Goal: Find specific page/section: Find specific page/section

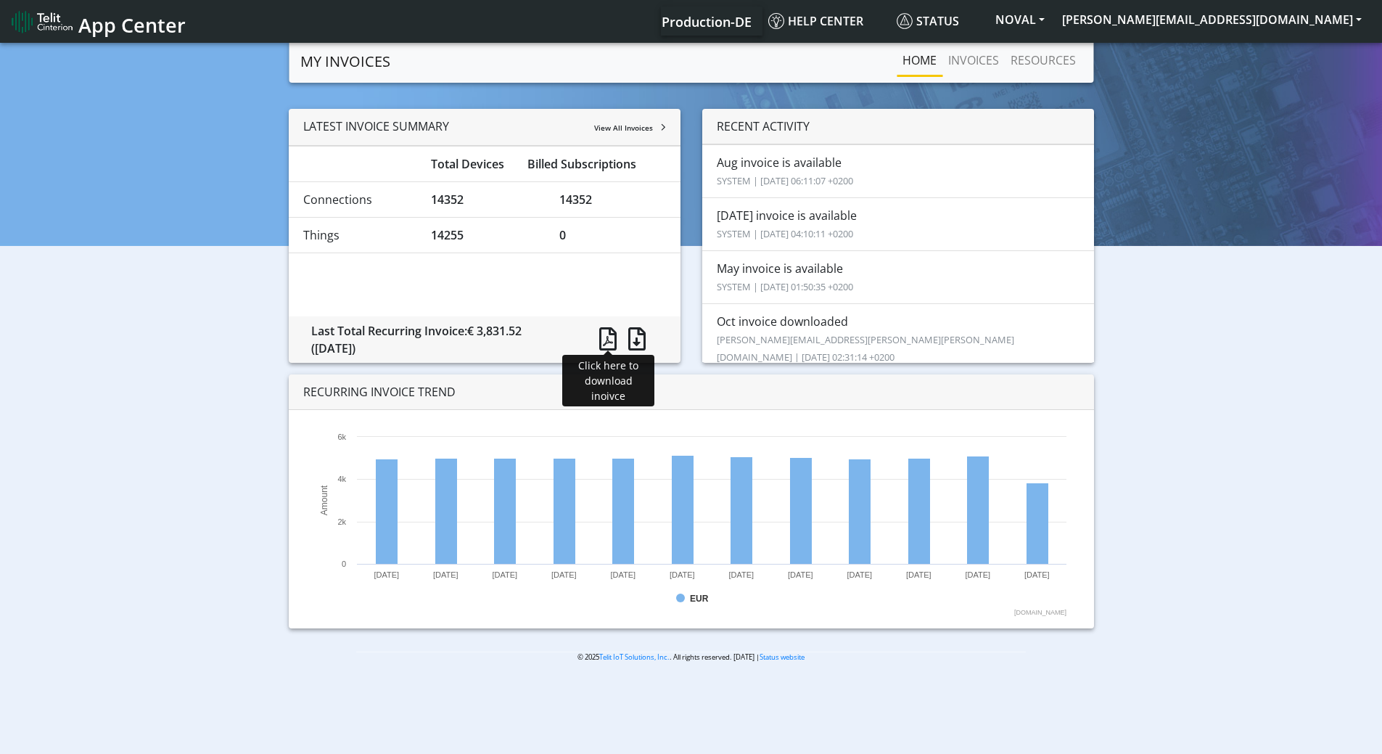
click at [611, 344] on span at bounding box center [607, 338] width 17 height 23
click at [607, 340] on span at bounding box center [607, 338] width 17 height 23
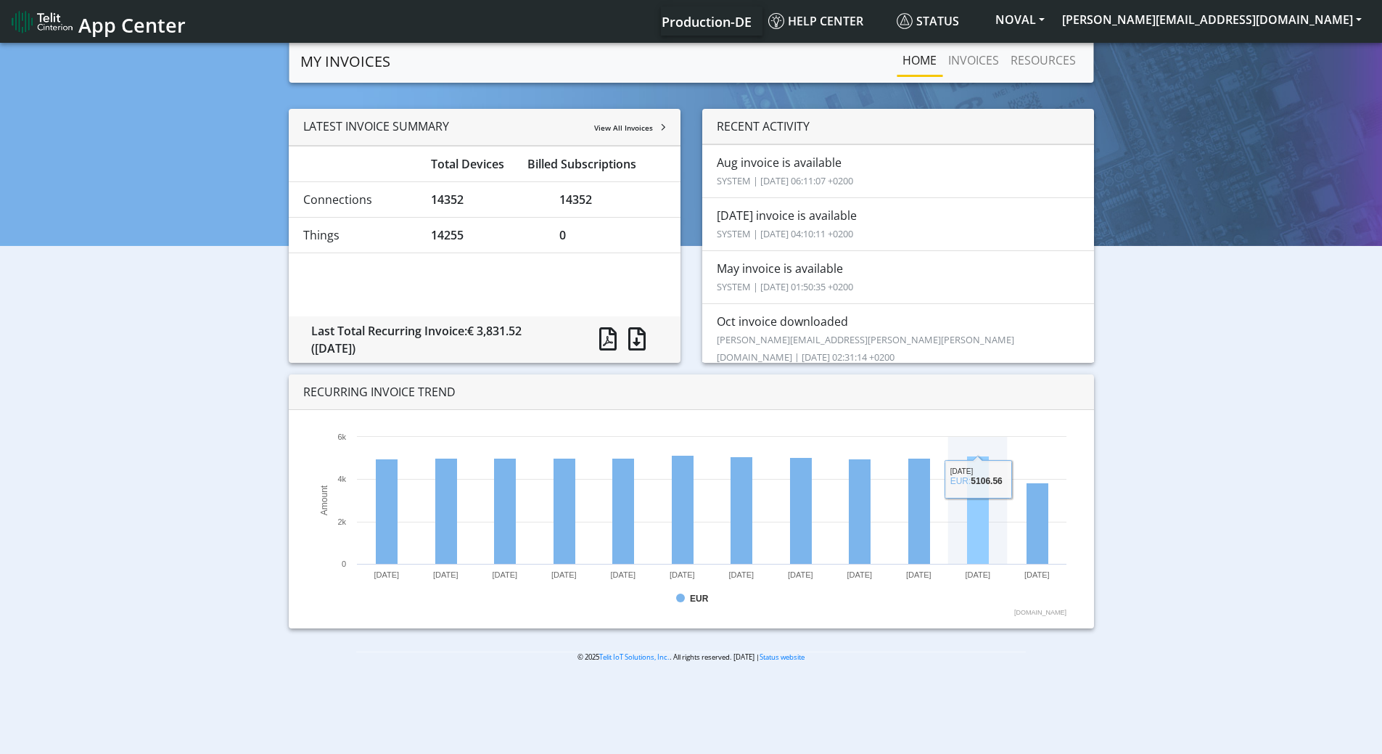
click at [987, 535] on rect at bounding box center [978, 510] width 22 height 108
click at [971, 62] on link "INVOICES" at bounding box center [973, 60] width 62 height 29
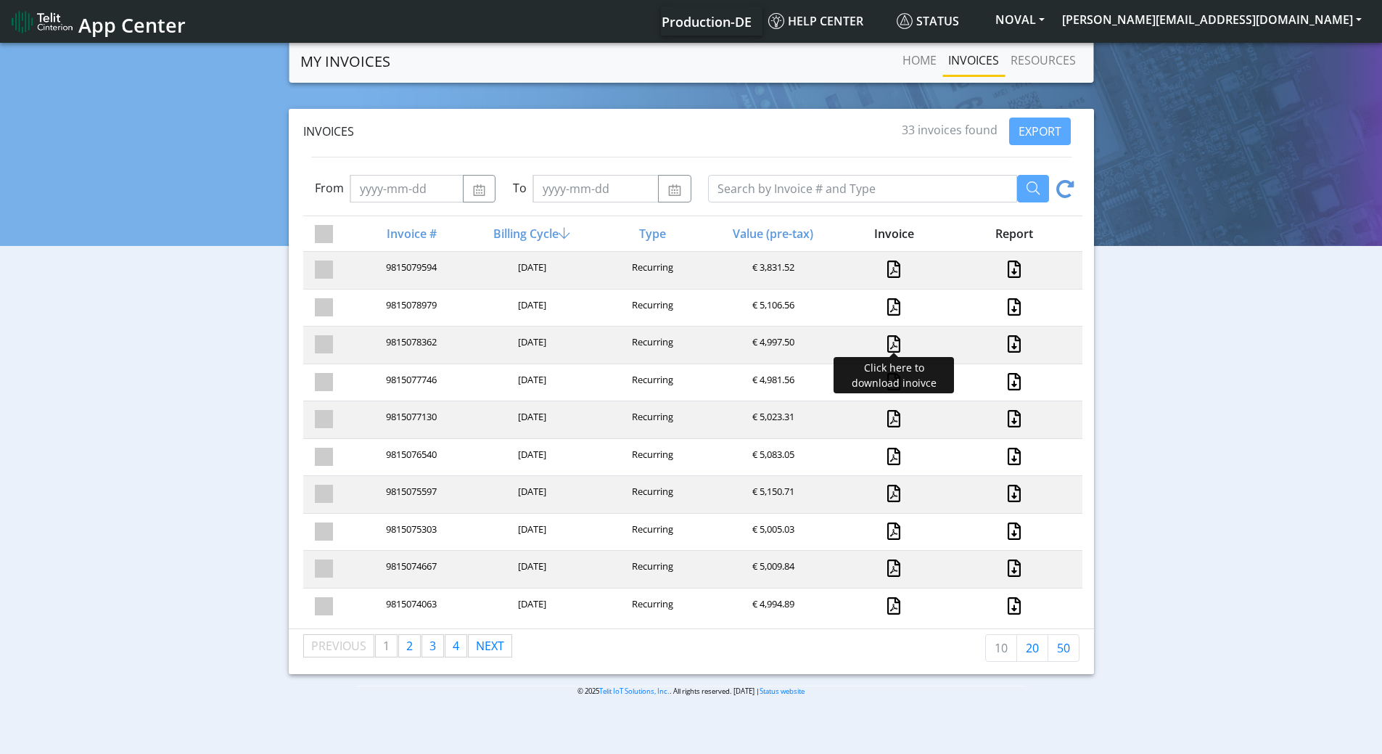
click at [888, 345] on link at bounding box center [893, 343] width 13 height 17
click at [1053, 20] on button "NOVAL" at bounding box center [1020, 20] width 67 height 26
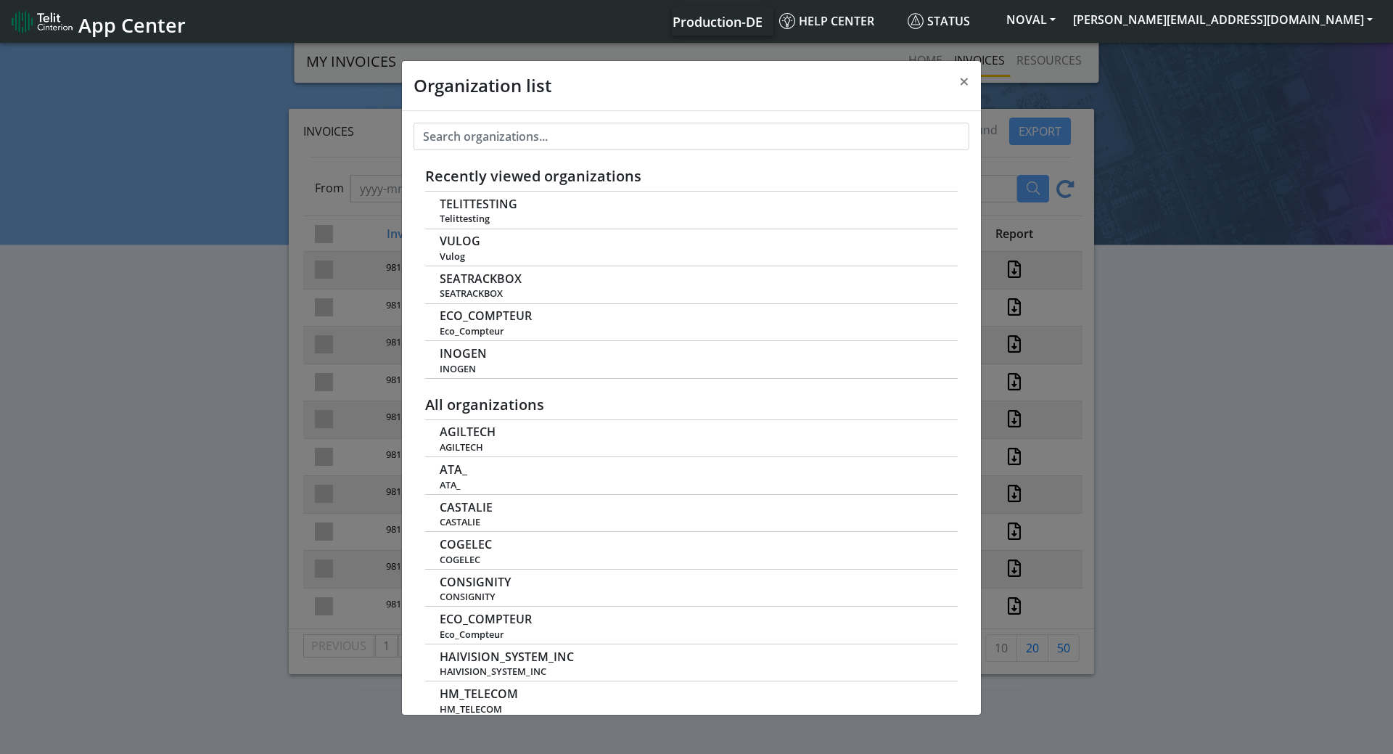
scroll to position [5, 0]
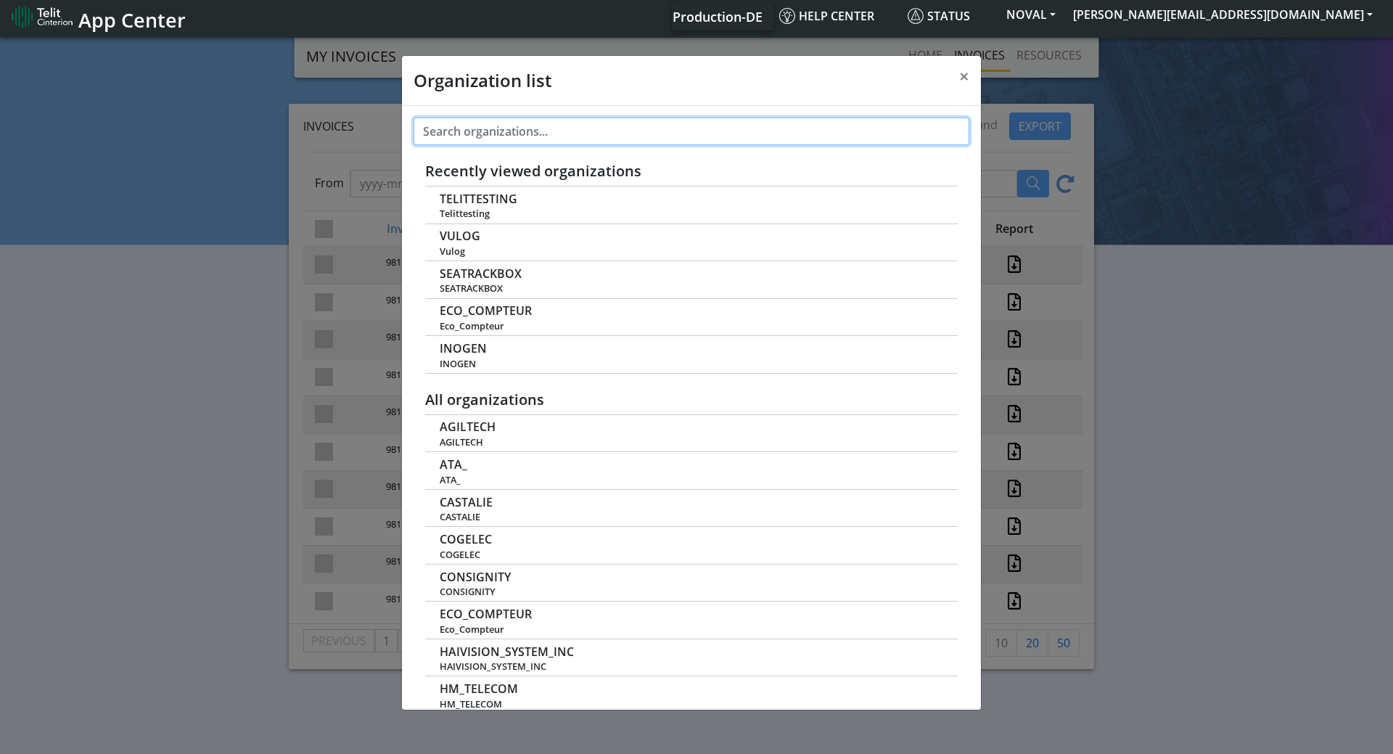
click at [451, 131] on input "text" at bounding box center [691, 132] width 556 height 28
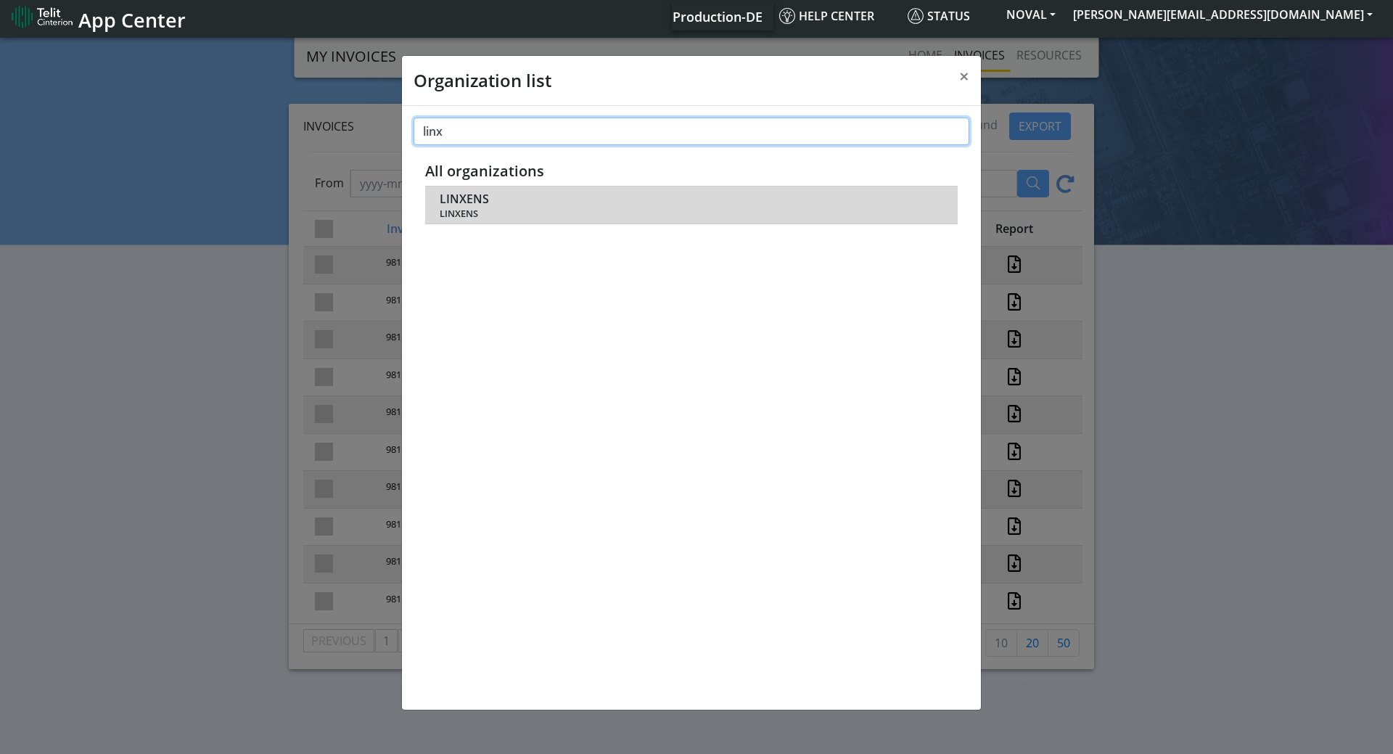
type input "linx"
click at [476, 198] on span "LINXENS" at bounding box center [464, 199] width 49 height 14
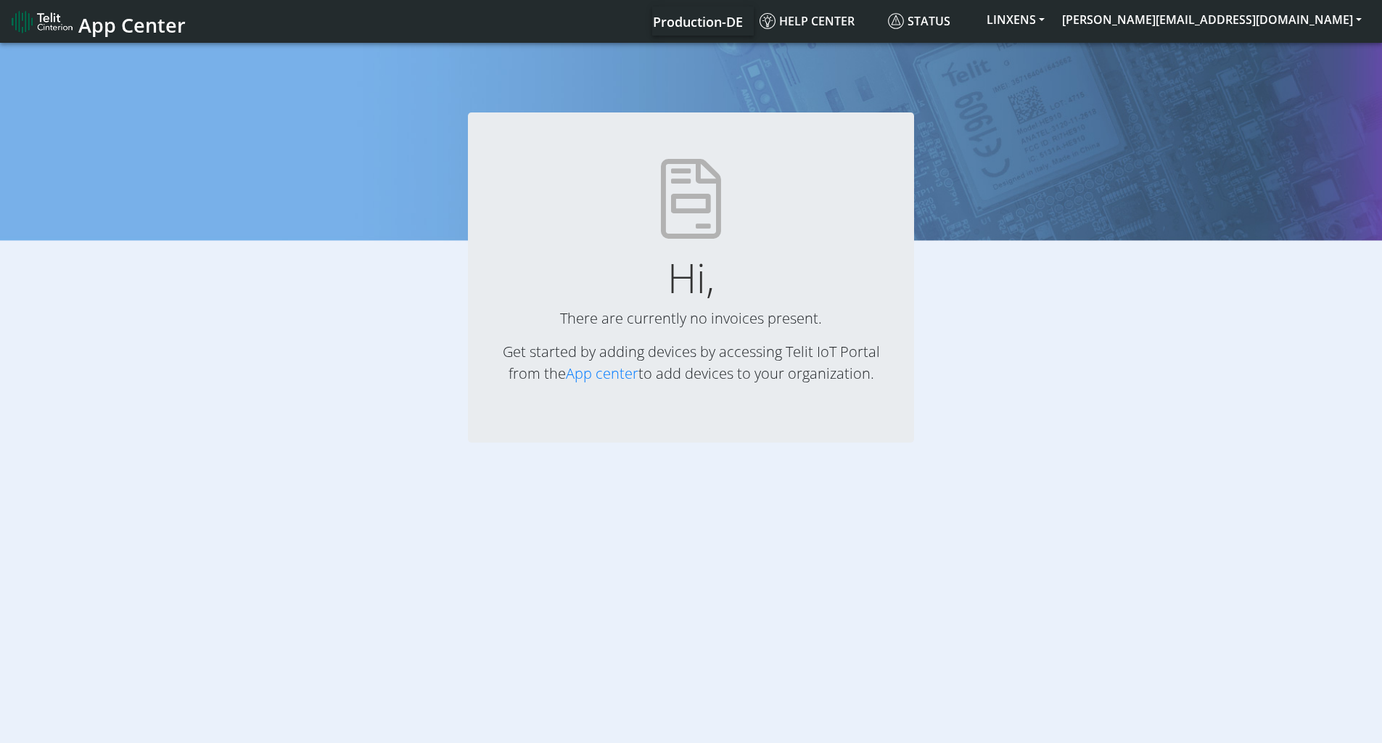
click at [743, 20] on span "Production-DE" at bounding box center [698, 21] width 90 height 17
click at [1053, 19] on button "LINXENS" at bounding box center [1015, 20] width 75 height 26
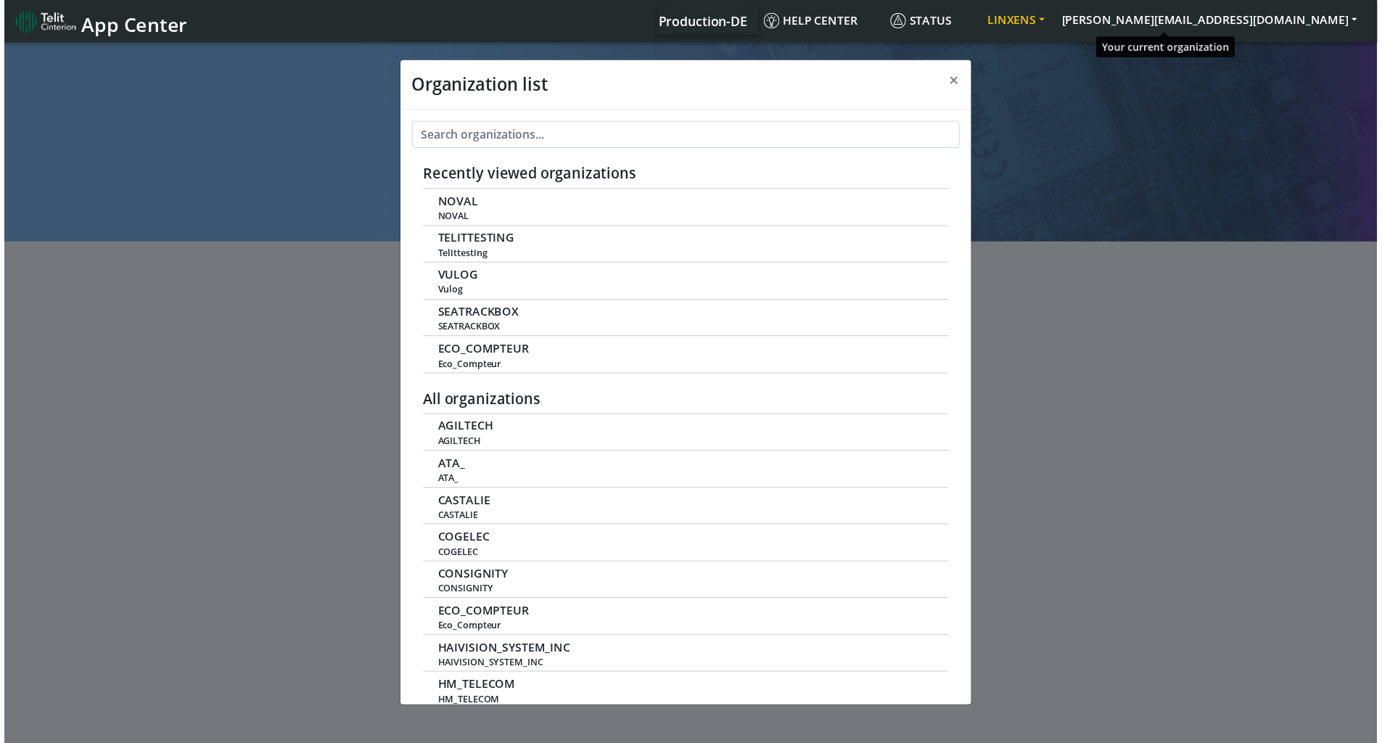
scroll to position [5, 0]
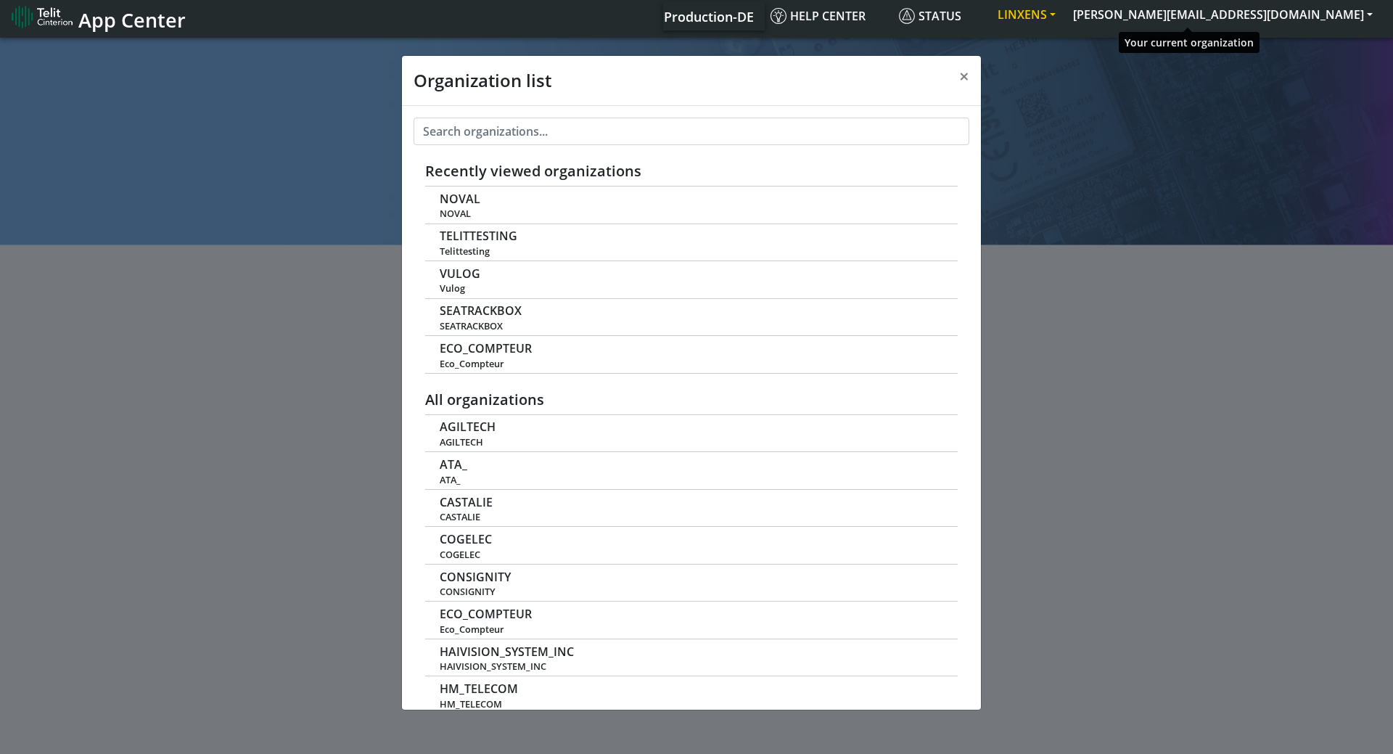
click at [1064, 20] on button "LINXENS" at bounding box center [1026, 14] width 75 height 26
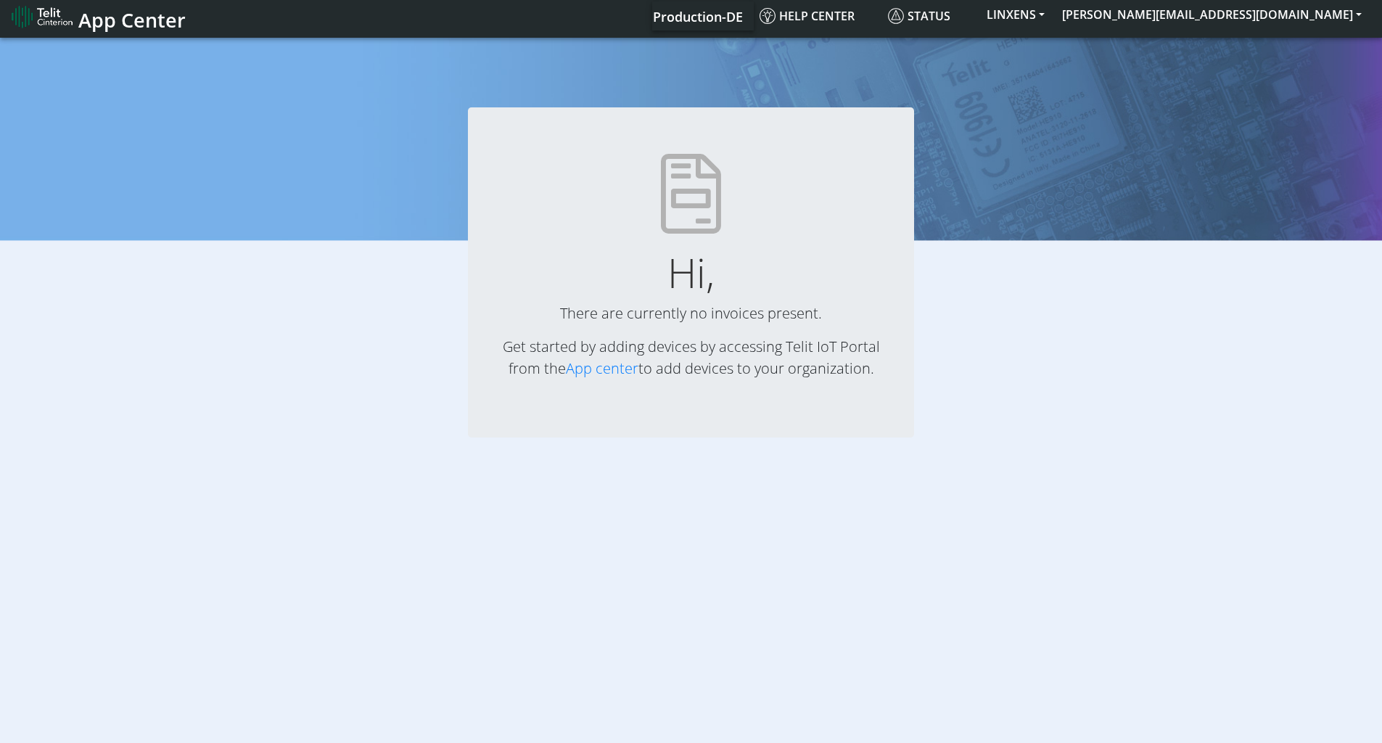
click at [704, 223] on icon at bounding box center [691, 194] width 400 height 80
click at [594, 369] on link "App center" at bounding box center [602, 368] width 73 height 20
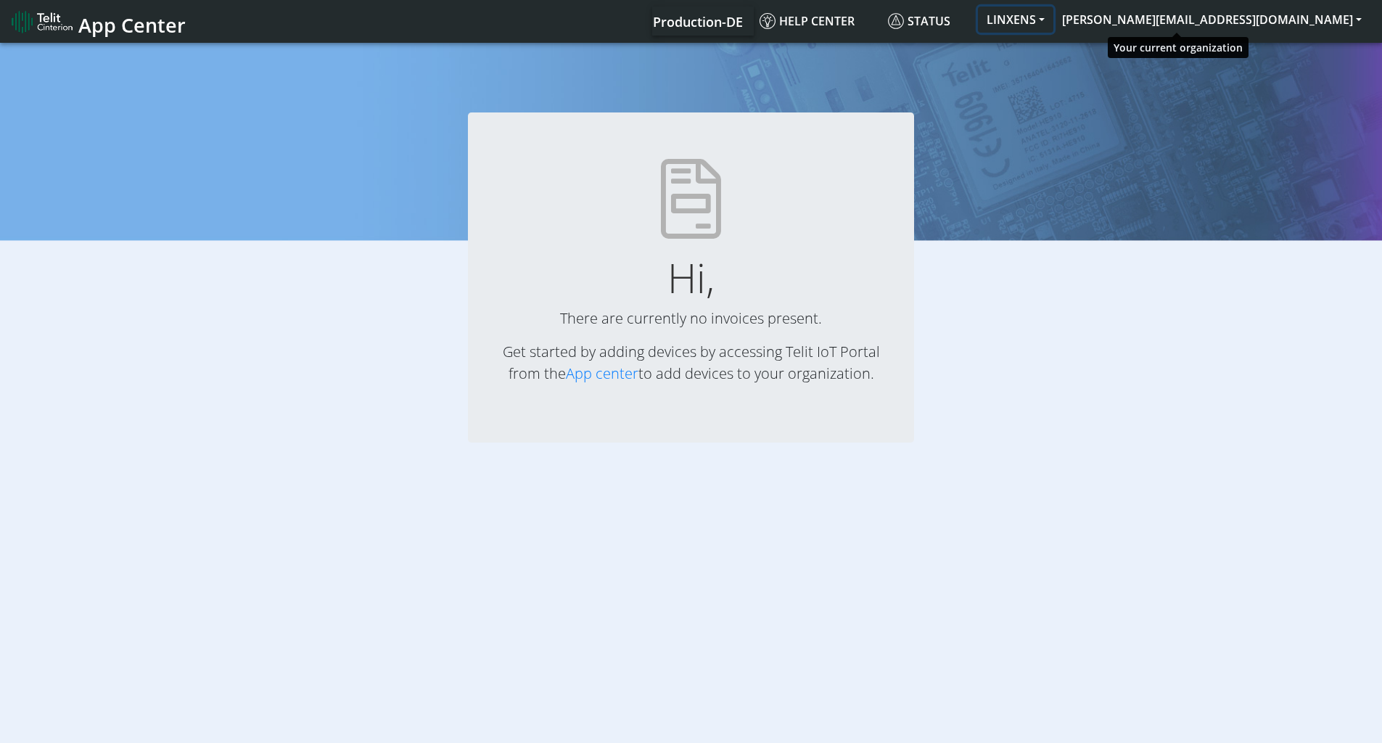
click at [1053, 22] on button "LINXENS" at bounding box center [1015, 20] width 75 height 26
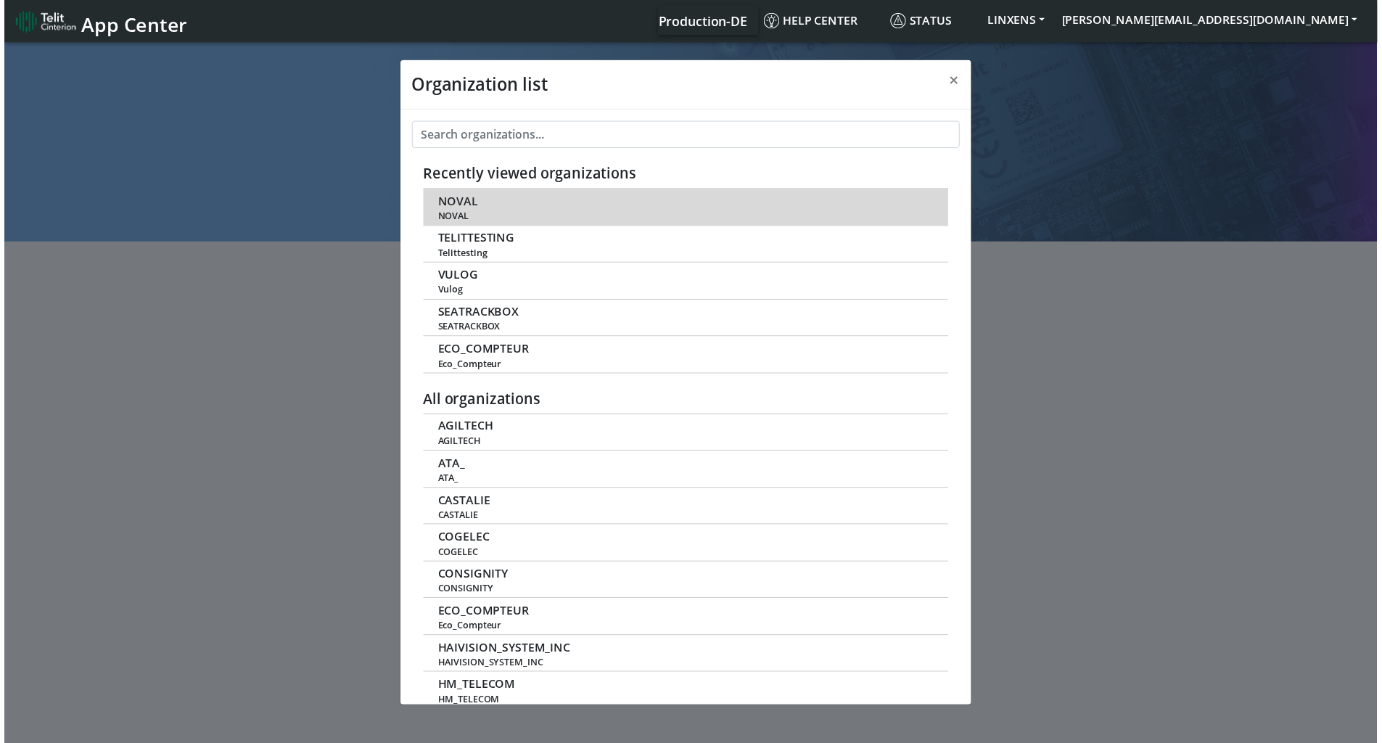
scroll to position [5, 0]
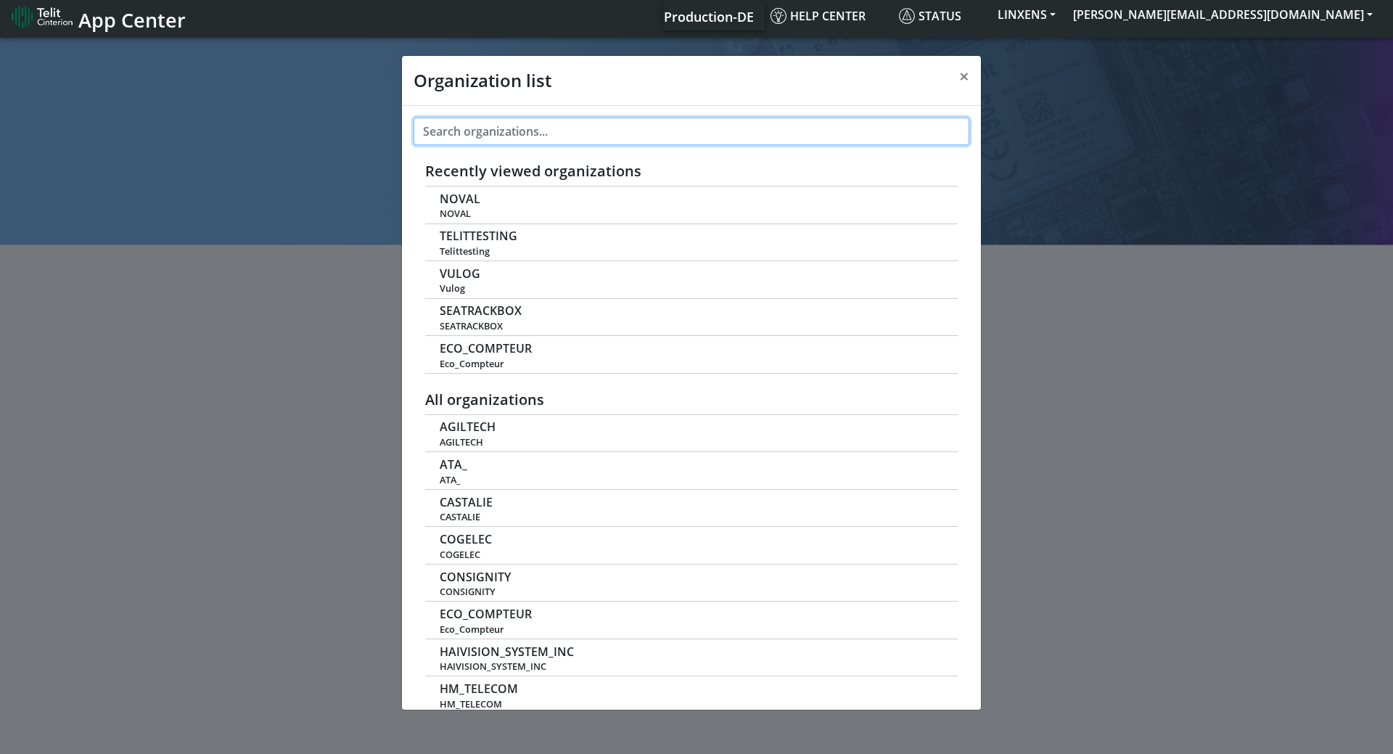
click at [462, 135] on input "text" at bounding box center [691, 132] width 556 height 28
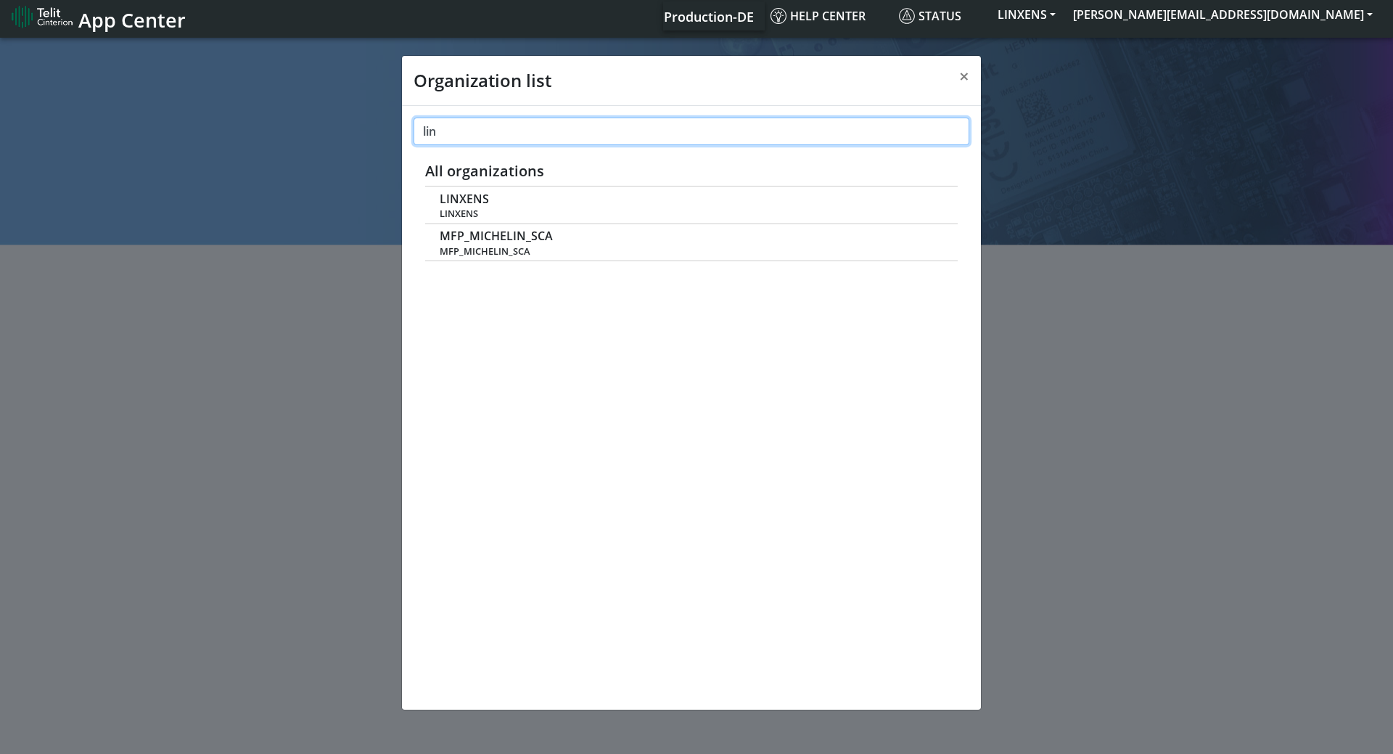
type input "lin"
click at [1093, 239] on div "Organization list × lin Recently viewed organizations NOVAL NOVAL TELITTESTING …" at bounding box center [696, 394] width 1393 height 719
